Goal: Information Seeking & Learning: Learn about a topic

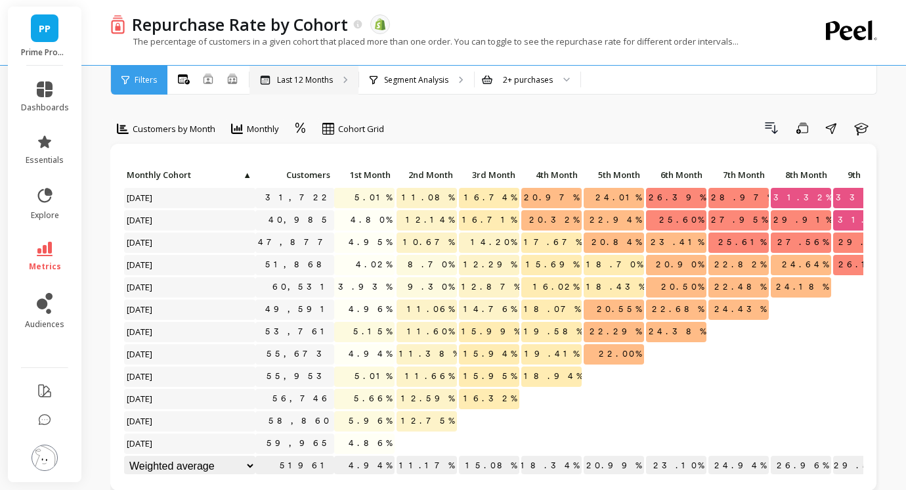
click at [316, 79] on p "Last 12 Months" at bounding box center [305, 80] width 56 height 11
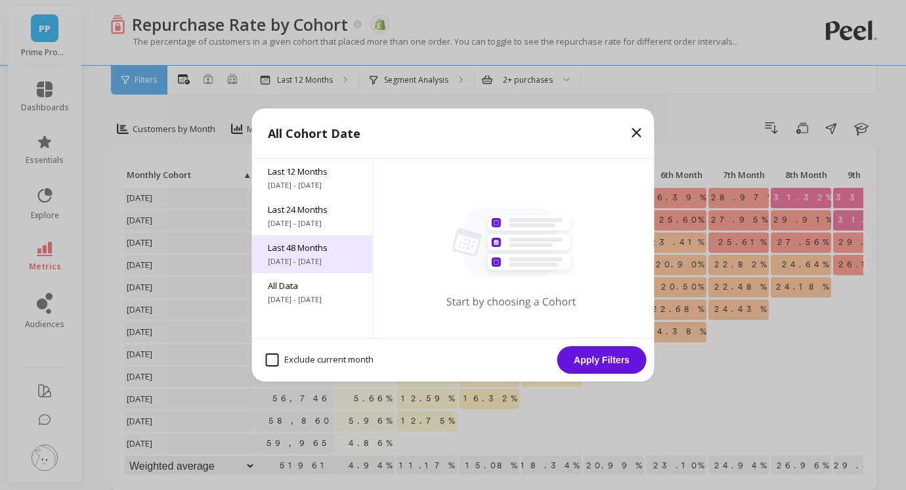
click at [322, 243] on span "Last 48 Months" at bounding box center [312, 248] width 89 height 12
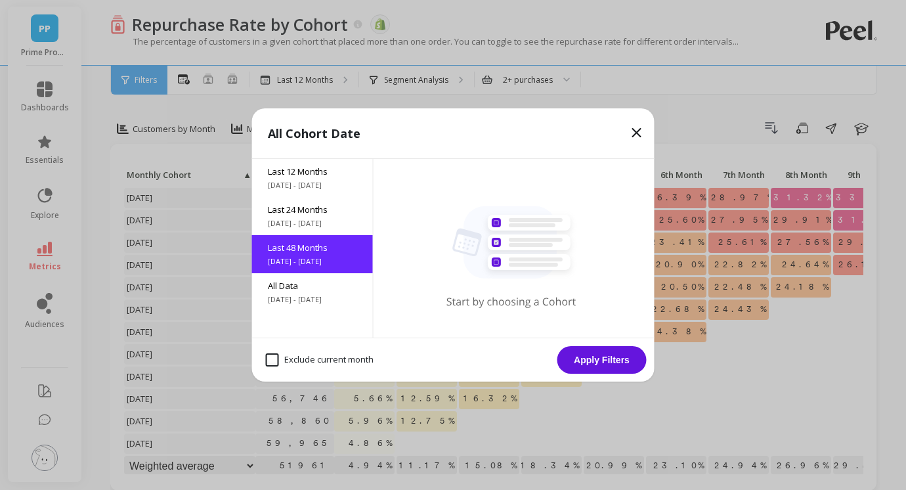
click at [602, 367] on button "Apply Filters" at bounding box center [601, 360] width 89 height 28
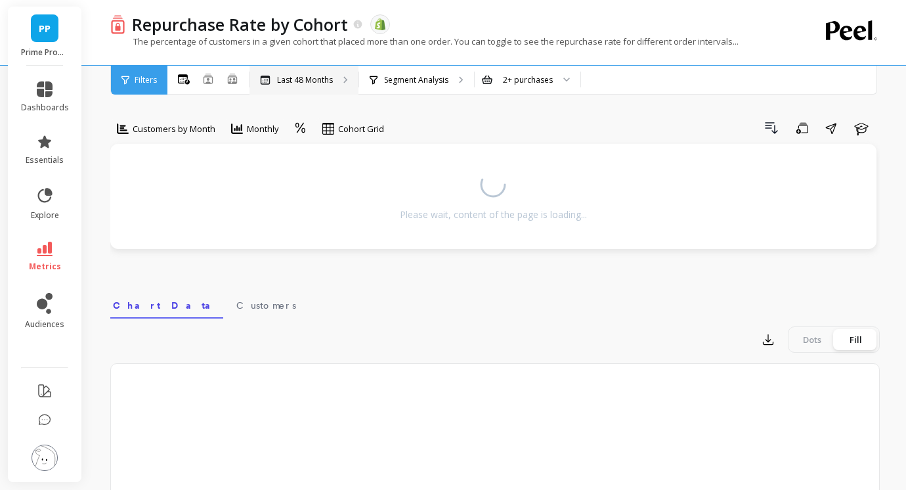
click at [354, 89] on div "Last 48 Months" at bounding box center [303, 80] width 109 height 29
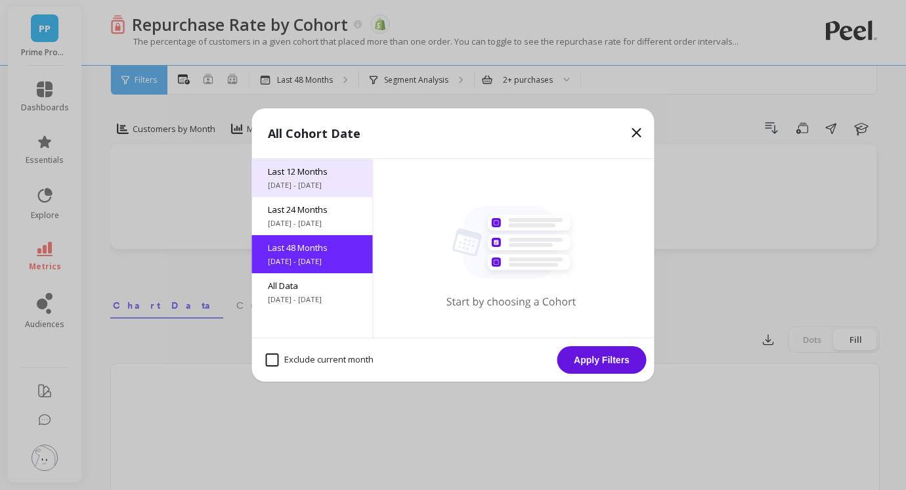
click at [339, 176] on span "Last 12 Months" at bounding box center [312, 171] width 89 height 12
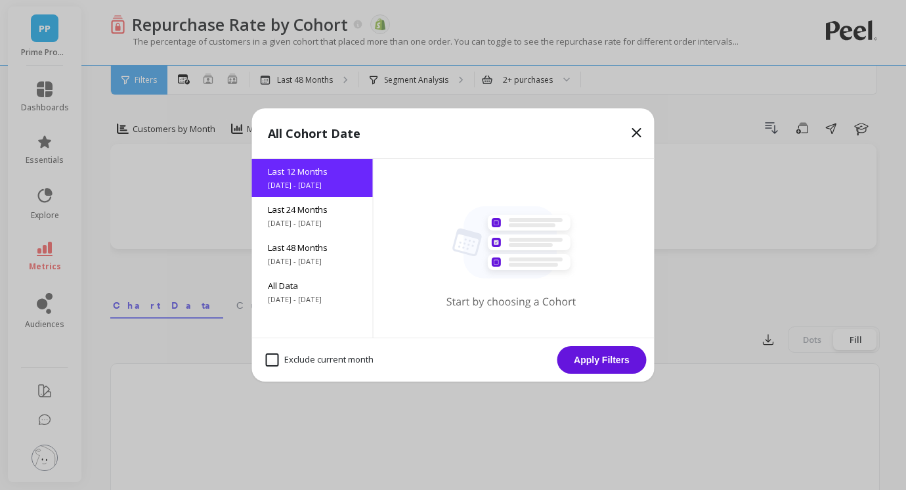
click at [632, 131] on icon at bounding box center [637, 133] width 16 height 16
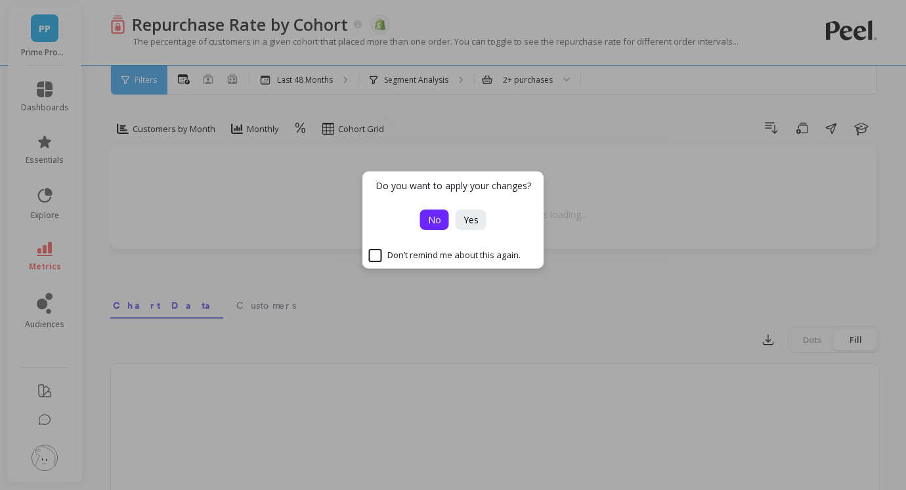
click at [439, 215] on span "No" at bounding box center [434, 219] width 13 height 12
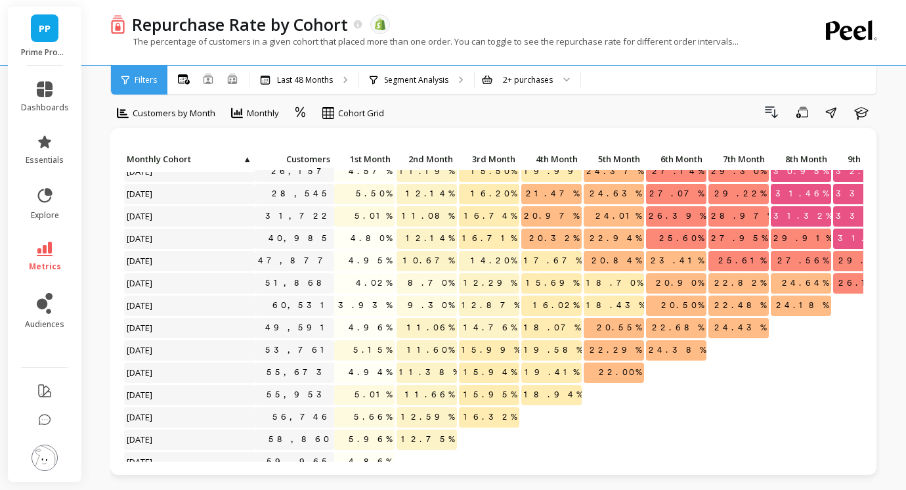
scroll to position [766, 0]
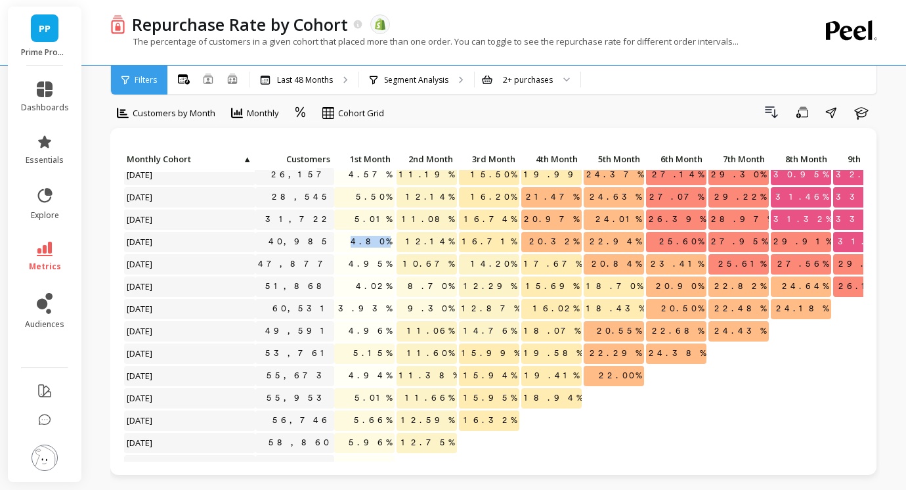
drag, startPoint x: 364, startPoint y: 240, endPoint x: 390, endPoint y: 240, distance: 26.3
click at [390, 240] on p "4.80%" at bounding box center [364, 242] width 60 height 20
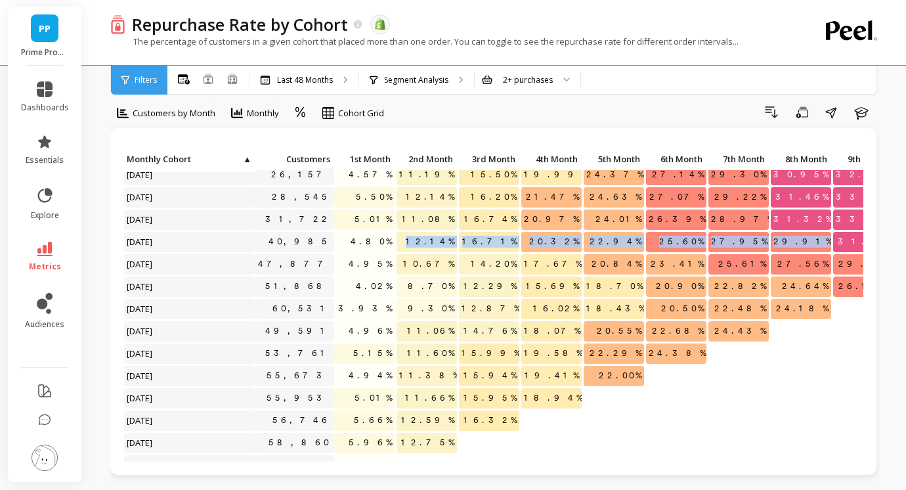
drag, startPoint x: 430, startPoint y: 238, endPoint x: 824, endPoint y: 250, distance: 394.1
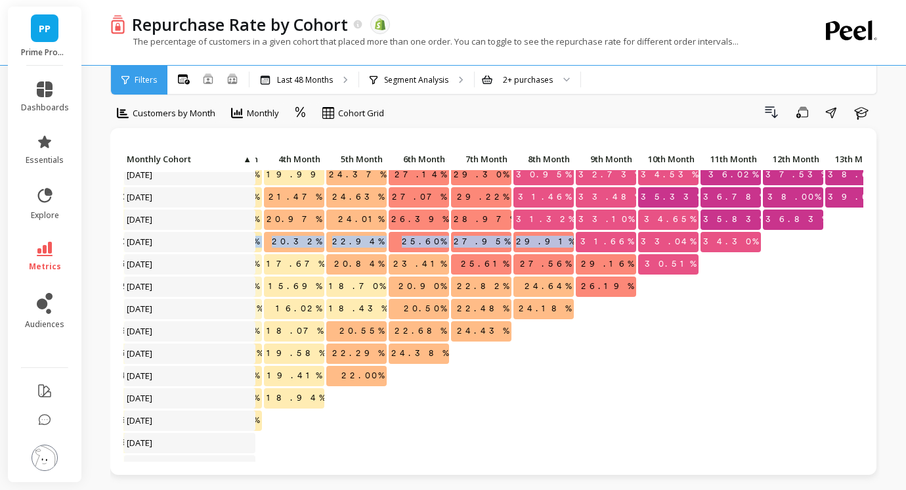
scroll to position [766, 258]
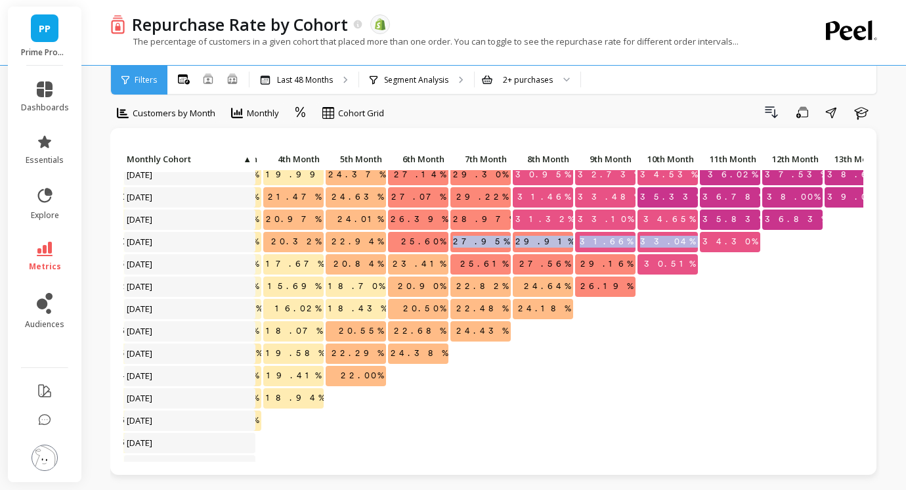
drag, startPoint x: 699, startPoint y: 240, endPoint x: 468, endPoint y: 242, distance: 231.1
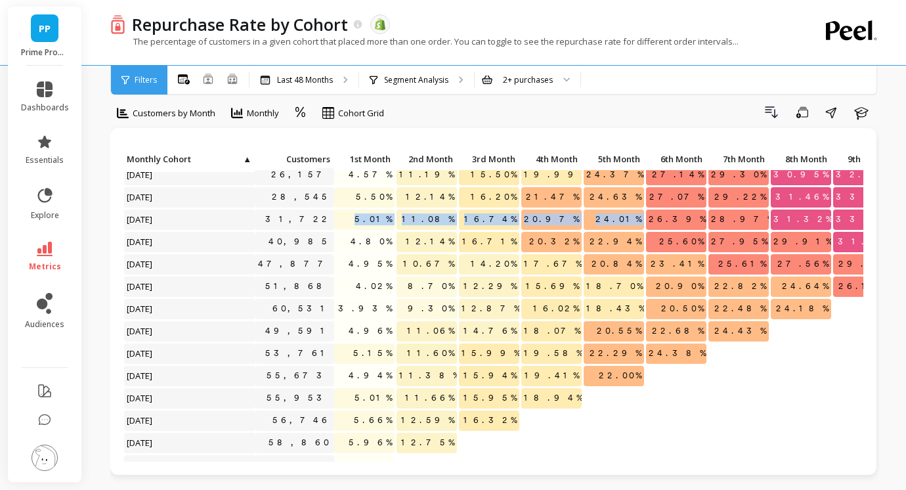
drag, startPoint x: 363, startPoint y: 215, endPoint x: 654, endPoint y: 219, distance: 291.5
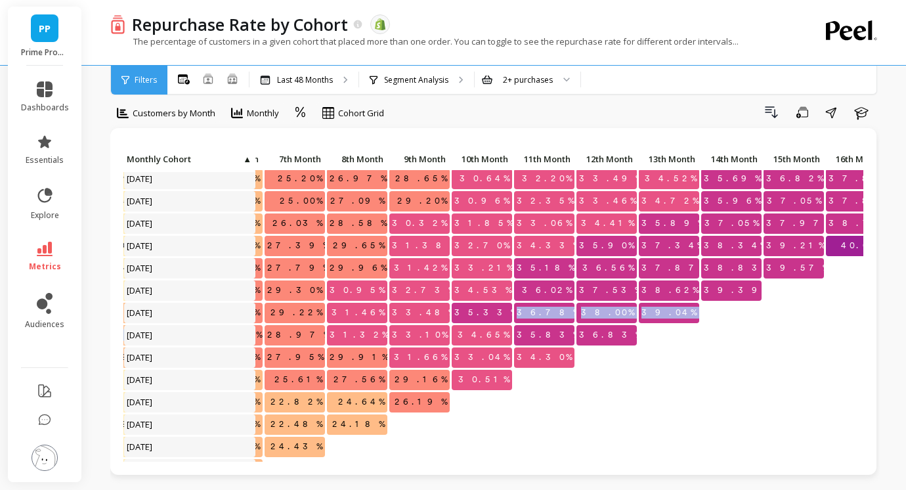
scroll to position [651, 446]
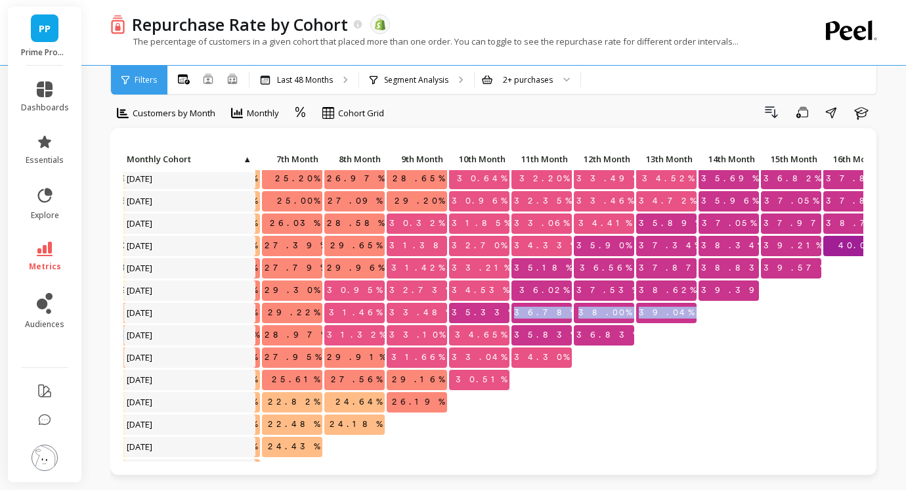
click at [687, 309] on span "39.04%" at bounding box center [666, 313] width 60 height 20
drag, startPoint x: 664, startPoint y: 311, endPoint x: 715, endPoint y: 311, distance: 50.5
click at [714, 311] on div "13.31% 16.66% 19.14% 21.02% 22.67% 24.22% 25.55% 26.84% 27.97% 29.52% 31.00% 32…" at bounding box center [821, 57] width 2288 height 1116
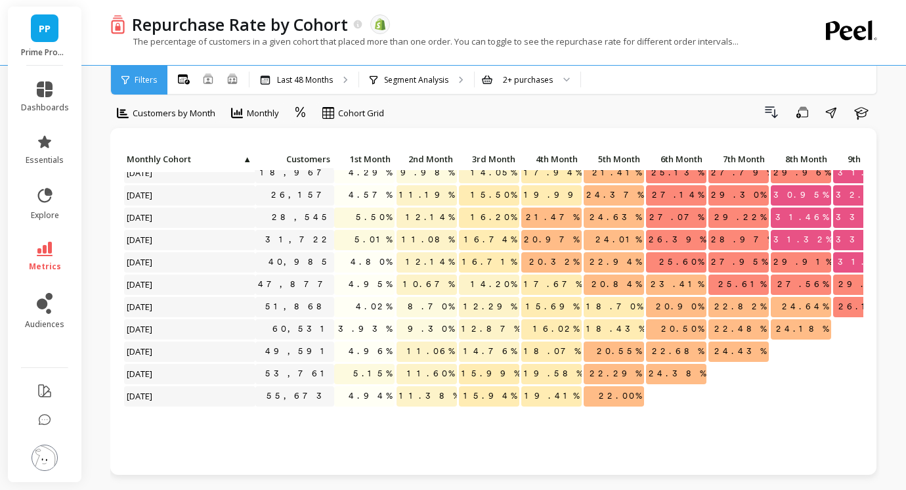
scroll to position [756, 0]
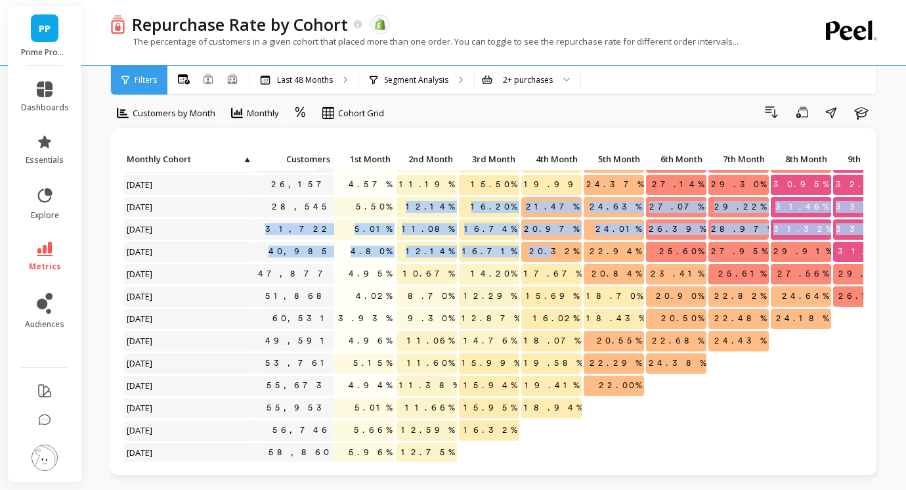
drag, startPoint x: 417, startPoint y: 202, endPoint x: 563, endPoint y: 252, distance: 154.0
click at [563, 252] on span "20.32%" at bounding box center [553, 252] width 55 height 20
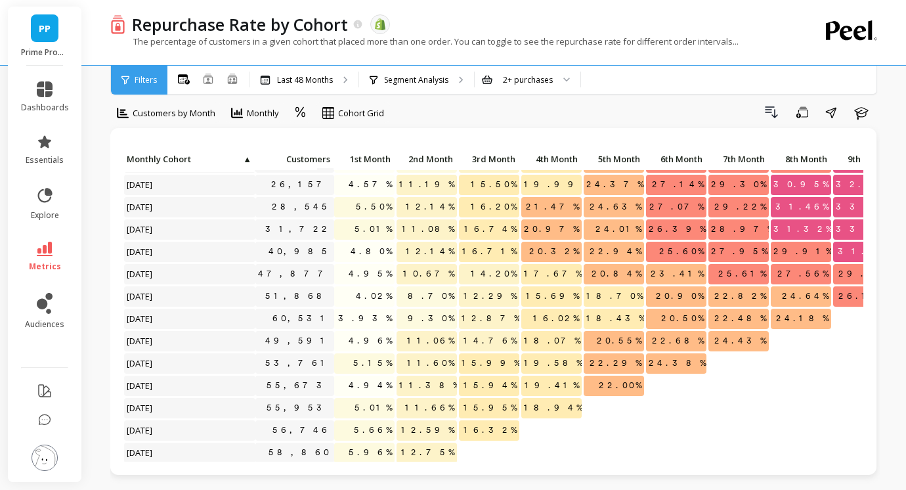
click at [563, 203] on span "21.47%" at bounding box center [552, 207] width 58 height 20
click at [568, 228] on span "20.97%" at bounding box center [551, 229] width 60 height 20
click at [574, 247] on span "20.32%" at bounding box center [553, 252] width 55 height 20
click at [621, 251] on span "22.94%" at bounding box center [615, 252] width 57 height 20
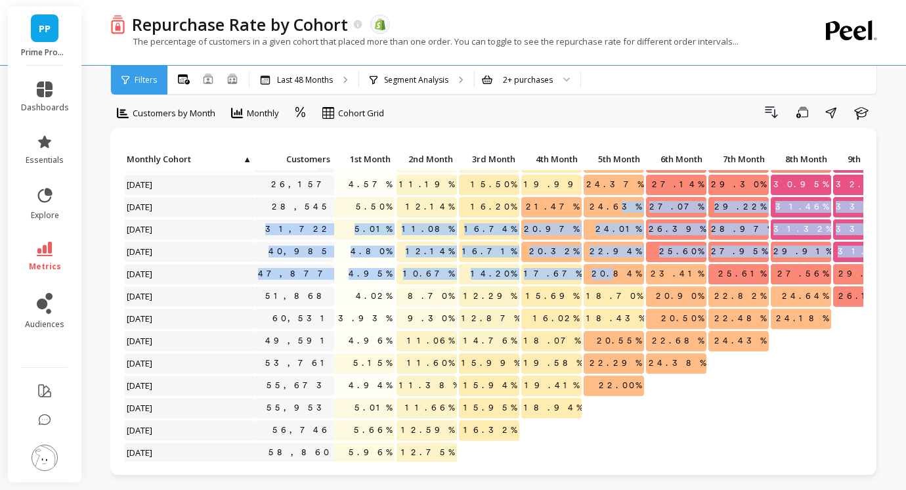
drag, startPoint x: 624, startPoint y: 270, endPoint x: 628, endPoint y: 208, distance: 62.5
click at [628, 208] on span "24.63%" at bounding box center [615, 207] width 57 height 20
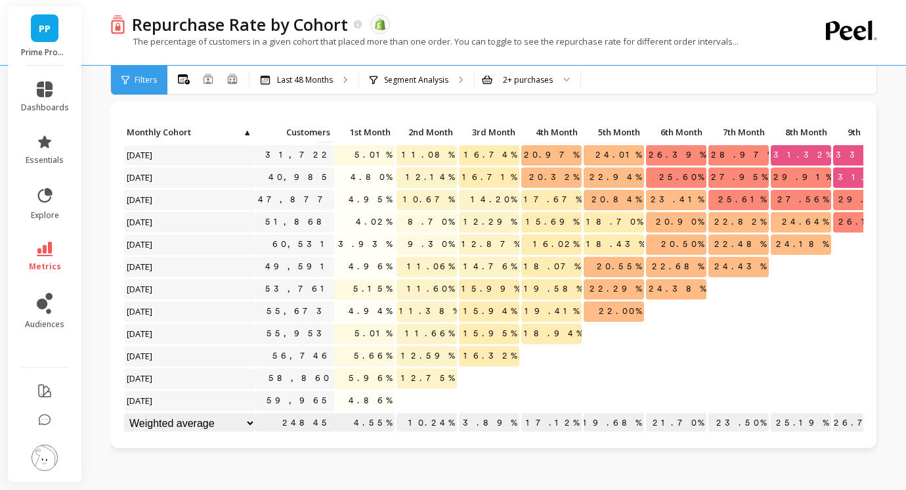
scroll to position [44, 0]
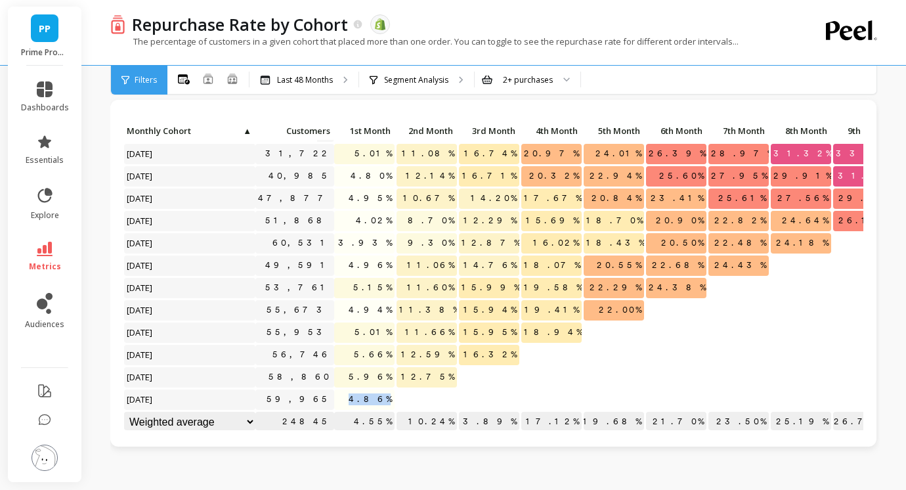
drag, startPoint x: 390, startPoint y: 399, endPoint x: 360, endPoint y: 399, distance: 30.2
click at [360, 399] on p "4.86%" at bounding box center [364, 399] width 60 height 20
drag, startPoint x: 366, startPoint y: 309, endPoint x: 393, endPoint y: 309, distance: 26.9
click at [393, 309] on span "4.94%" at bounding box center [370, 310] width 49 height 20
drag, startPoint x: 370, startPoint y: 395, endPoint x: 389, endPoint y: 395, distance: 19.7
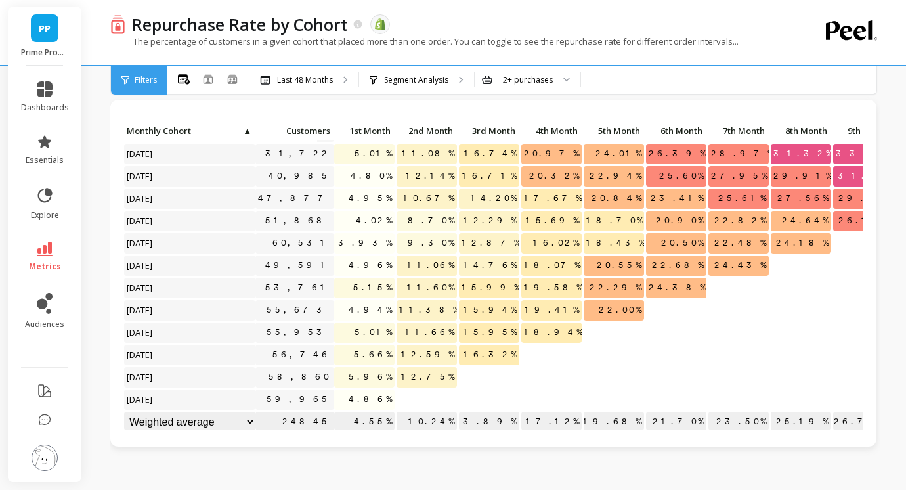
click at [389, 395] on span "4.86%" at bounding box center [370, 399] width 49 height 20
drag, startPoint x: 423, startPoint y: 309, endPoint x: 456, endPoint y: 309, distance: 32.8
click at [456, 309] on p "11.38%" at bounding box center [426, 310] width 60 height 20
drag, startPoint x: 420, startPoint y: 378, endPoint x: 473, endPoint y: 378, distance: 52.5
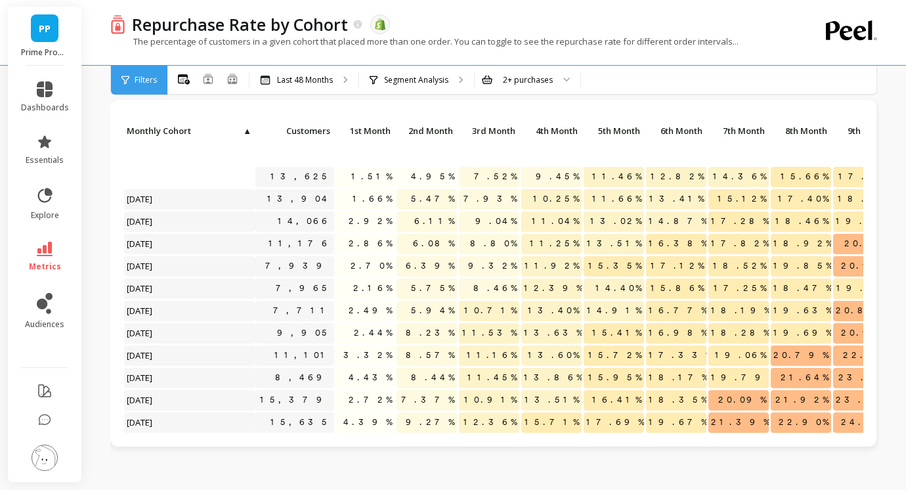
scroll to position [803, 0]
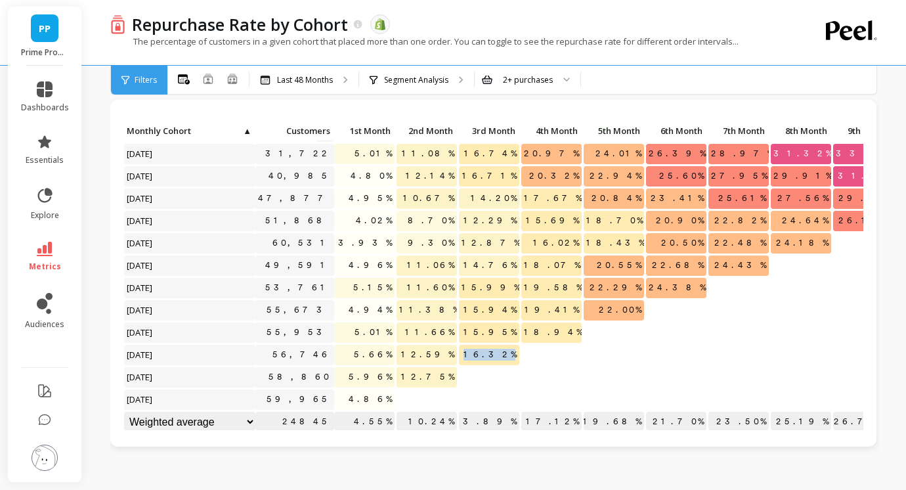
drag, startPoint x: 477, startPoint y: 354, endPoint x: 536, endPoint y: 354, distance: 58.4
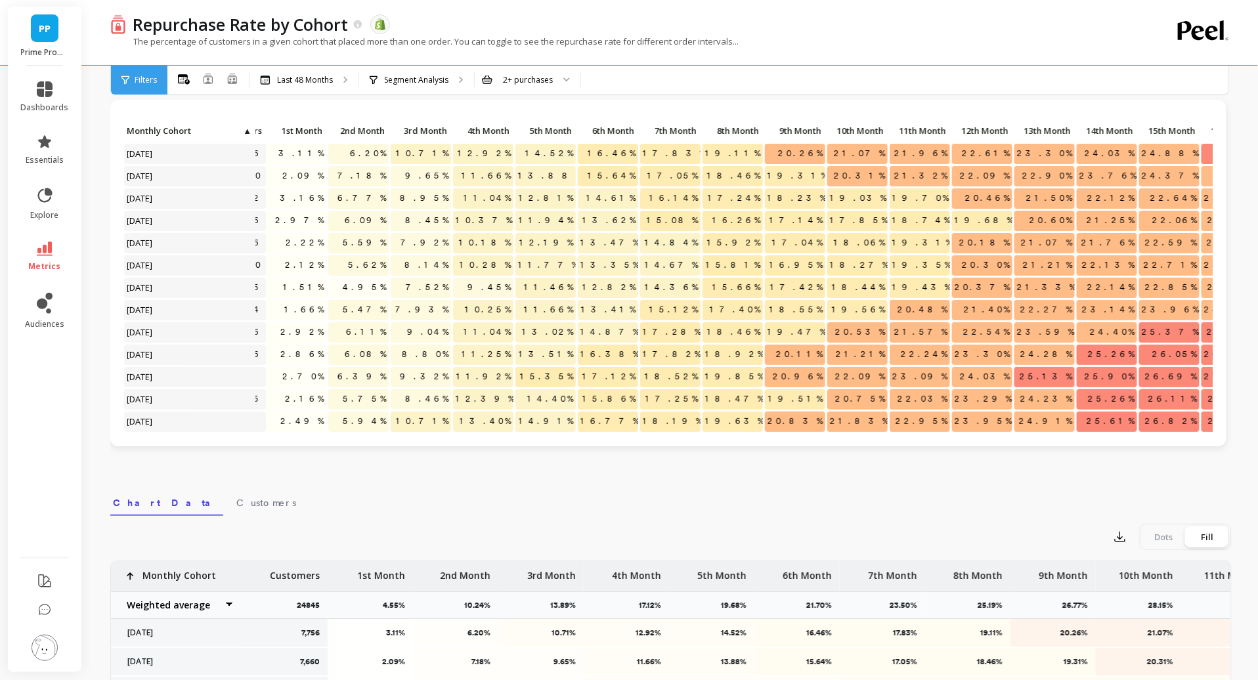
scroll to position [0, 0]
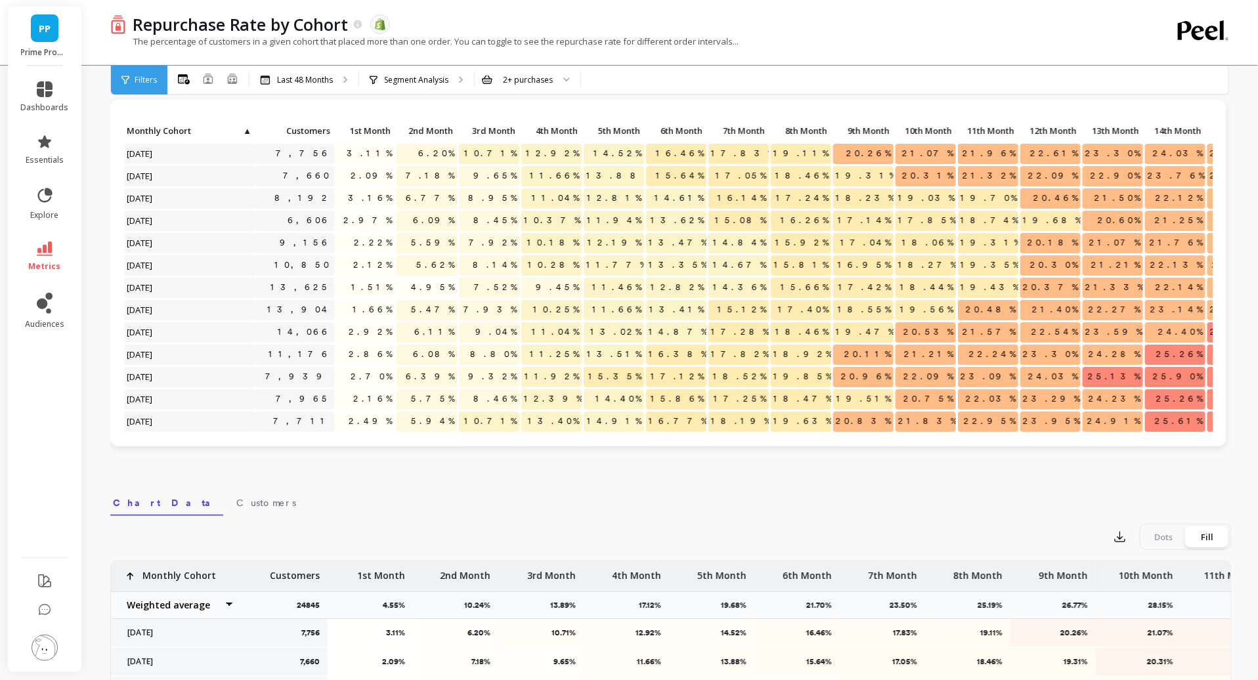
click at [877, 334] on span "19.47%" at bounding box center [865, 332] width 64 height 20
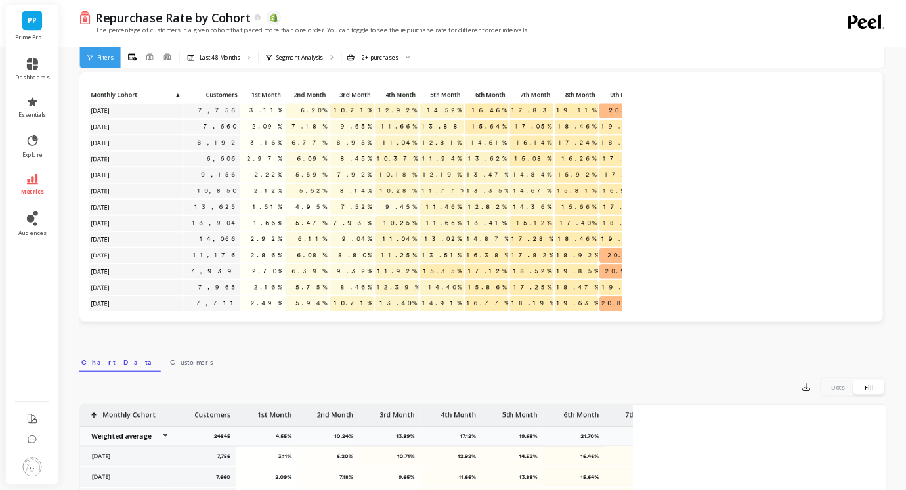
scroll to position [45, 0]
